Goal: Find specific page/section: Locate a particular part of the current website

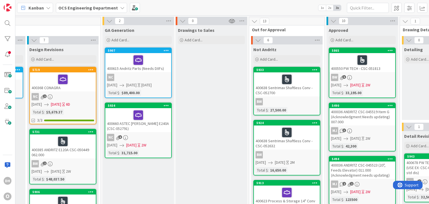
scroll to position [0, 91]
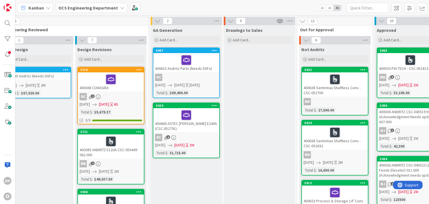
drag, startPoint x: 86, startPoint y: 153, endPoint x: 49, endPoint y: 156, distance: 37.5
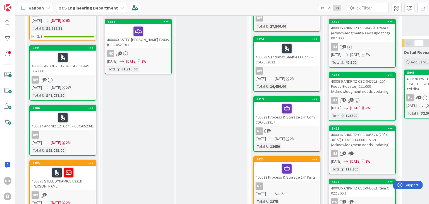
drag, startPoint x: 219, startPoint y: 134, endPoint x: 236, endPoint y: 131, distance: 17.9
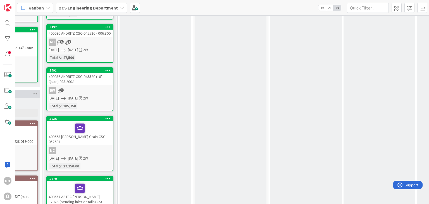
scroll to position [419, 421]
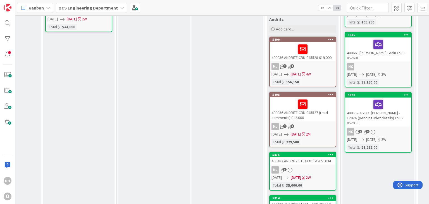
drag, startPoint x: 93, startPoint y: 169, endPoint x: 64, endPoint y: 167, distance: 29.1
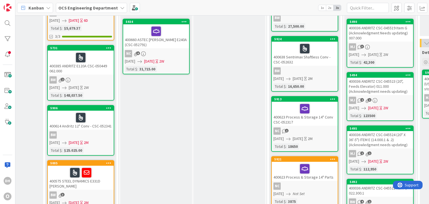
scroll to position [140, 121]
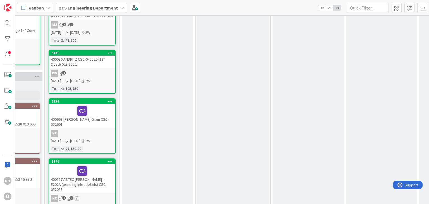
scroll to position [391, 419]
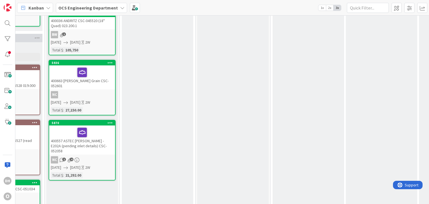
click at [107, 74] on div at bounding box center [82, 73] width 63 height 12
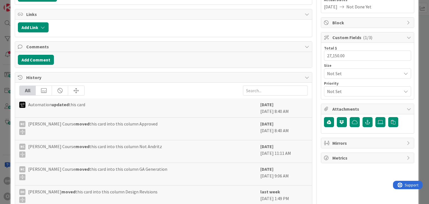
scroll to position [118, 0]
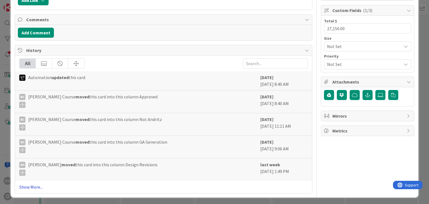
click at [38, 188] on link "Show More..." at bounding box center [163, 187] width 288 height 7
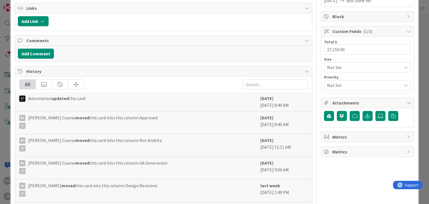
scroll to position [0, 0]
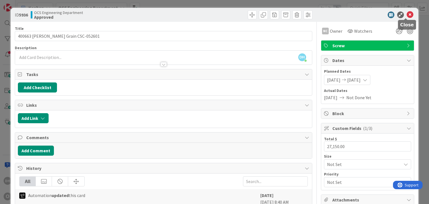
click at [407, 15] on icon at bounding box center [410, 14] width 7 height 7
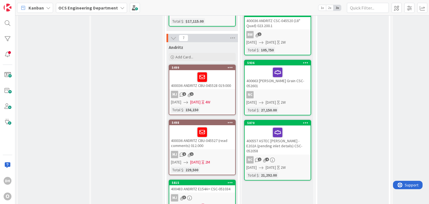
drag, startPoint x: 222, startPoint y: 88, endPoint x: 134, endPoint y: 86, distance: 88.3
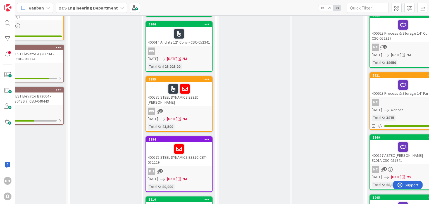
scroll to position [279, 23]
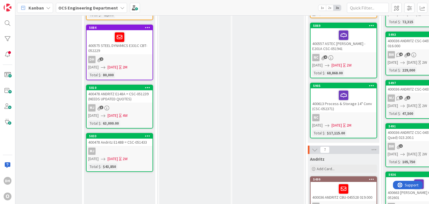
drag, startPoint x: 270, startPoint y: 133, endPoint x: 307, endPoint y: 135, distance: 37.2
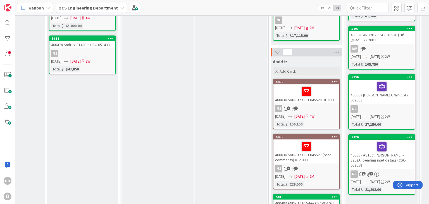
scroll to position [333, 119]
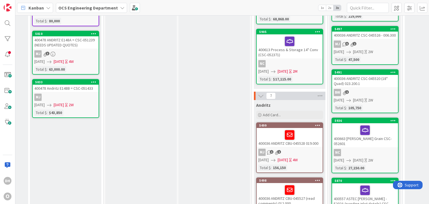
drag, startPoint x: 301, startPoint y: 136, endPoint x: 316, endPoint y: 136, distance: 15.1
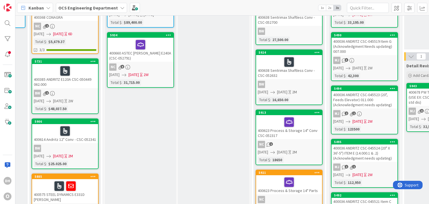
scroll to position [26, 137]
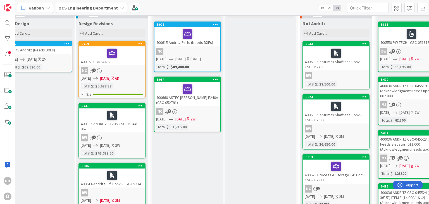
drag, startPoint x: 254, startPoint y: 139, endPoint x: 210, endPoint y: 139, distance: 44.2
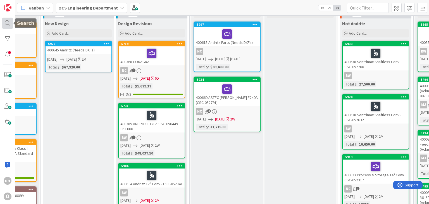
click at [10, 25] on div at bounding box center [7, 23] width 11 height 11
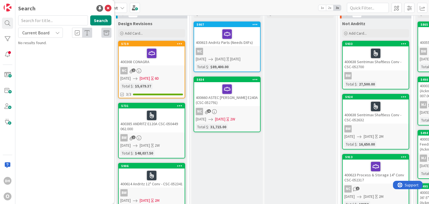
click at [48, 24] on input "text" at bounding box center [53, 20] width 70 height 10
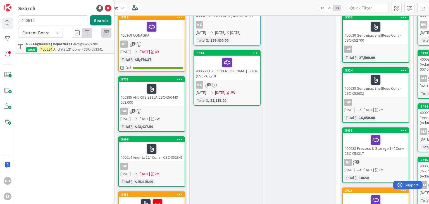
scroll to position [82, 50]
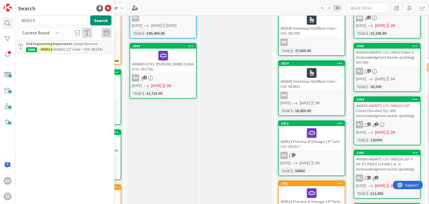
drag, startPoint x: 263, startPoint y: 103, endPoint x: 293, endPoint y: 99, distance: 30.4
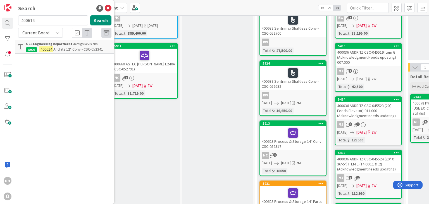
scroll to position [0, 133]
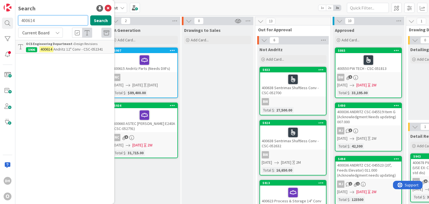
click at [47, 18] on input "400614" at bounding box center [53, 20] width 70 height 10
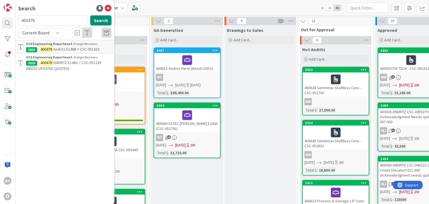
scroll to position [0, 0]
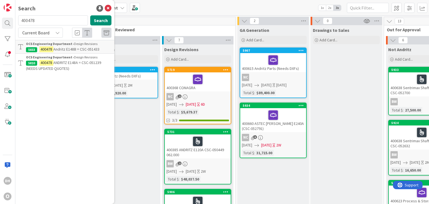
drag, startPoint x: 211, startPoint y: 84, endPoint x: 166, endPoint y: 88, distance: 45.2
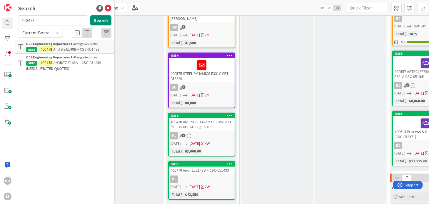
scroll to position [335, 0]
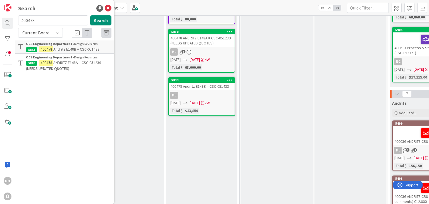
click at [52, 27] on div "400478 Search" at bounding box center [65, 21] width 100 height 12
click at [55, 20] on input "400478" at bounding box center [53, 20] width 70 height 10
type input "400483"
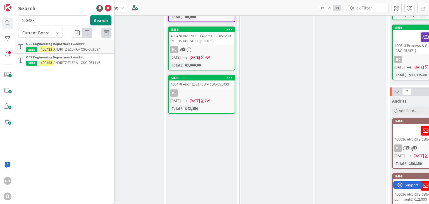
drag, startPoint x: 253, startPoint y: 90, endPoint x: 138, endPoint y: 97, distance: 115.6
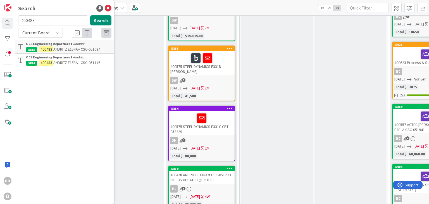
scroll to position [143, 0]
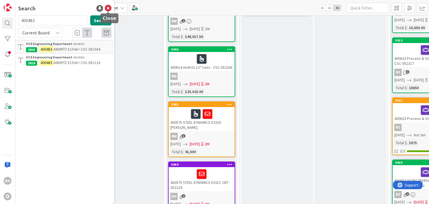
click at [111, 10] on icon at bounding box center [108, 8] width 7 height 7
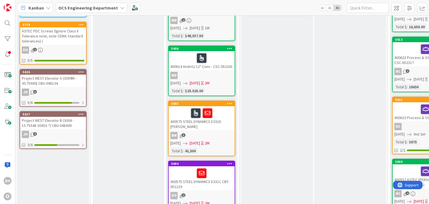
drag, startPoint x: 113, startPoint y: 66, endPoint x: 63, endPoint y: 69, distance: 49.6
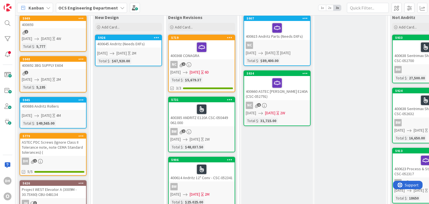
scroll to position [4, 0]
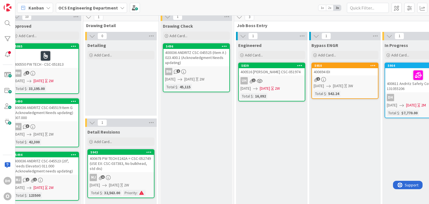
drag, startPoint x: 151, startPoint y: 133, endPoint x: 239, endPoint y: 130, distance: 87.8
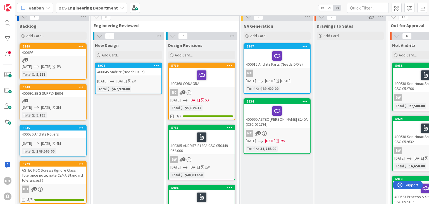
drag, startPoint x: 223, startPoint y: 131, endPoint x: 162, endPoint y: 136, distance: 61.1
click at [7, 18] on div at bounding box center [7, 23] width 11 height 11
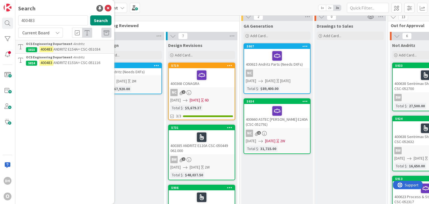
drag, startPoint x: 46, startPoint y: 20, endPoint x: 19, endPoint y: 20, distance: 27.4
click at [19, 20] on input "400483" at bounding box center [53, 20] width 70 height 10
type input "400502"
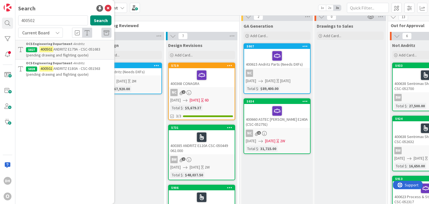
drag, startPoint x: 144, startPoint y: 122, endPoint x: 126, endPoint y: 119, distance: 18.7
click at [106, 6] on icon at bounding box center [108, 8] width 7 height 7
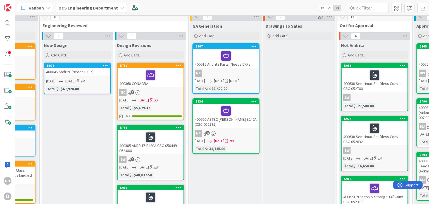
drag, startPoint x: 285, startPoint y: 178, endPoint x: 309, endPoint y: 177, distance: 23.5
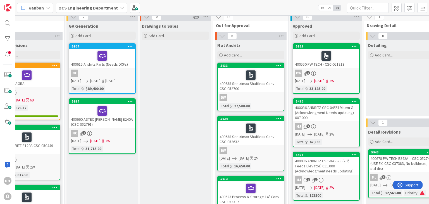
drag, startPoint x: 250, startPoint y: 163, endPoint x: 282, endPoint y: 162, distance: 31.3
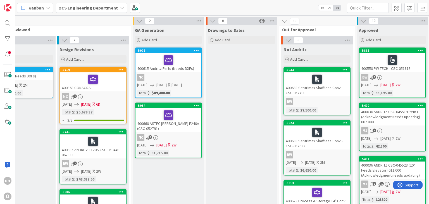
scroll to position [0, 104]
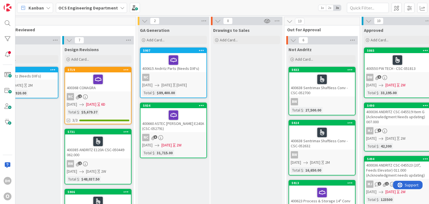
click at [189, 117] on div at bounding box center [173, 115] width 63 height 12
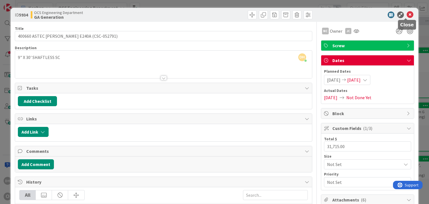
click at [407, 15] on icon at bounding box center [410, 14] width 7 height 7
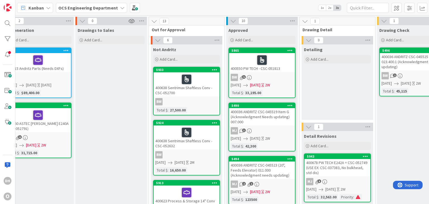
scroll to position [0, 237]
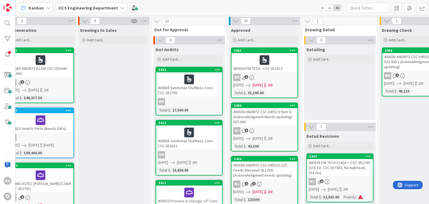
click at [391, 65] on div "400036 ANDRITZ CSC-045525 (Item A ) 023.400.1 (Acknowledgment Needs updating)" at bounding box center [416, 61] width 66 height 17
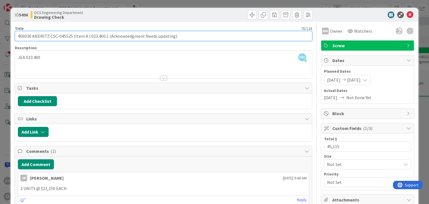
drag, startPoint x: 50, startPoint y: 37, endPoint x: 72, endPoint y: 34, distance: 22.2
click at [72, 34] on input "400036 ANDRITZ CSC-045525 (Item A ) 023.400.1 (Acknowledgment Needs updating)" at bounding box center [163, 36] width 297 height 10
